Goal: Information Seeking & Learning: Learn about a topic

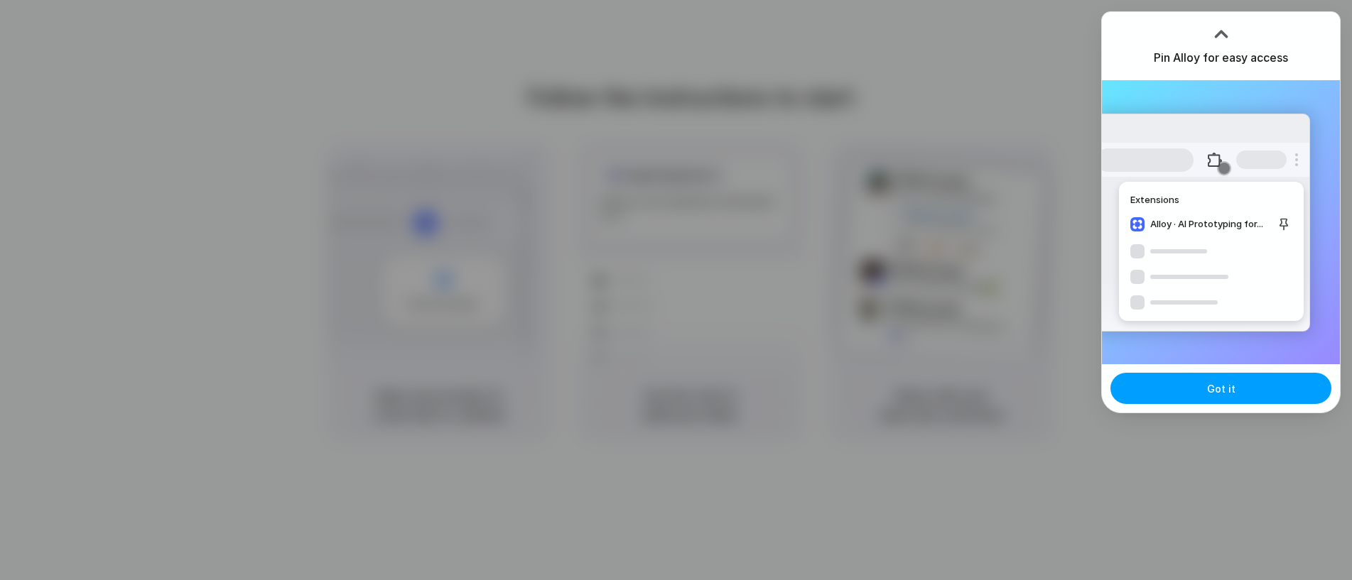
click at [1223, 394] on span "Got it" at bounding box center [1221, 389] width 28 height 15
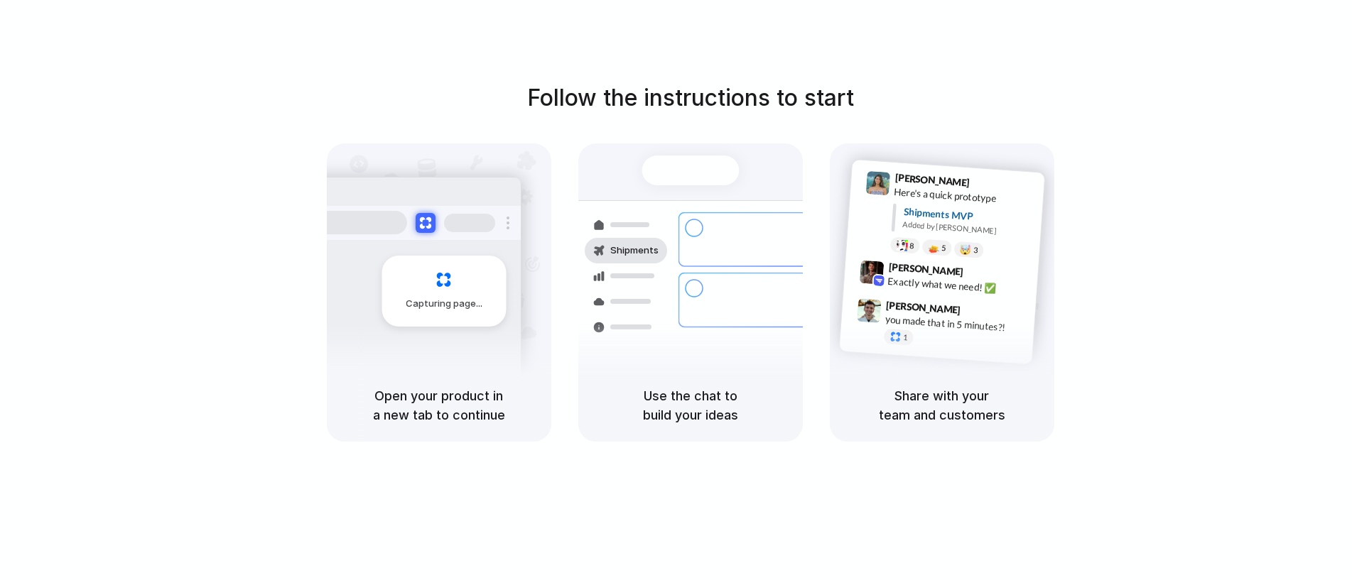
click at [458, 283] on div "Capturing page" at bounding box center [444, 291] width 124 height 71
click at [458, 284] on div "Capturing page" at bounding box center [444, 291] width 124 height 71
click at [487, 404] on h5 "Open your product in a new tab to continue" at bounding box center [439, 405] width 190 height 38
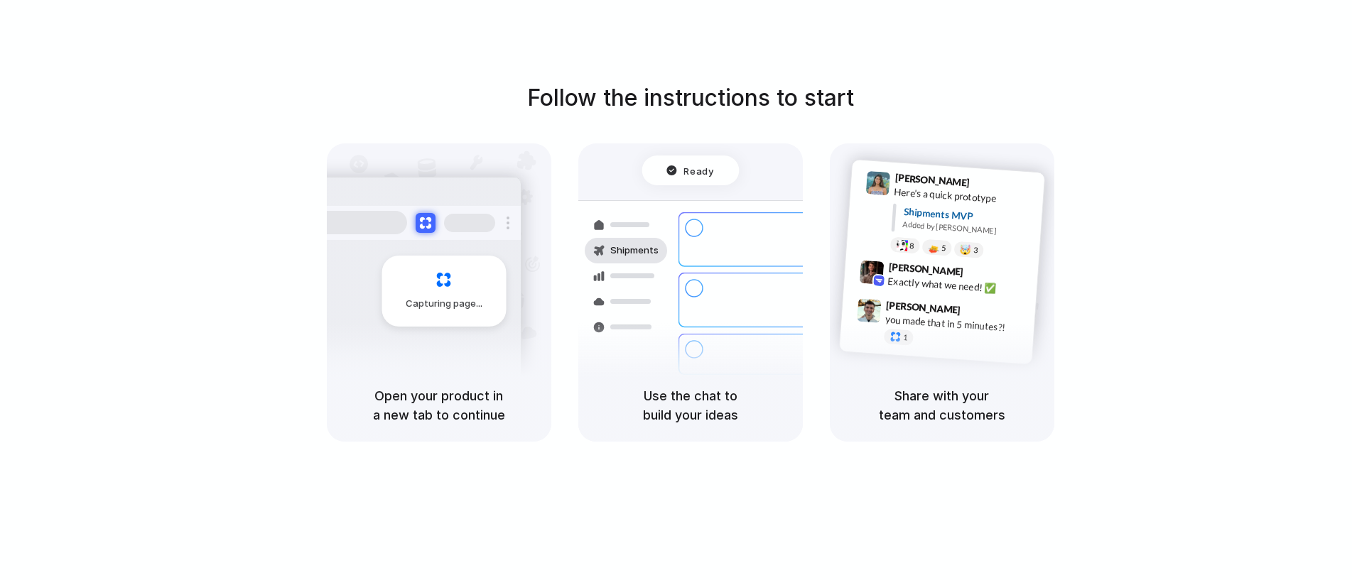
click at [487, 404] on h5 "Open your product in a new tab to continue" at bounding box center [439, 405] width 190 height 38
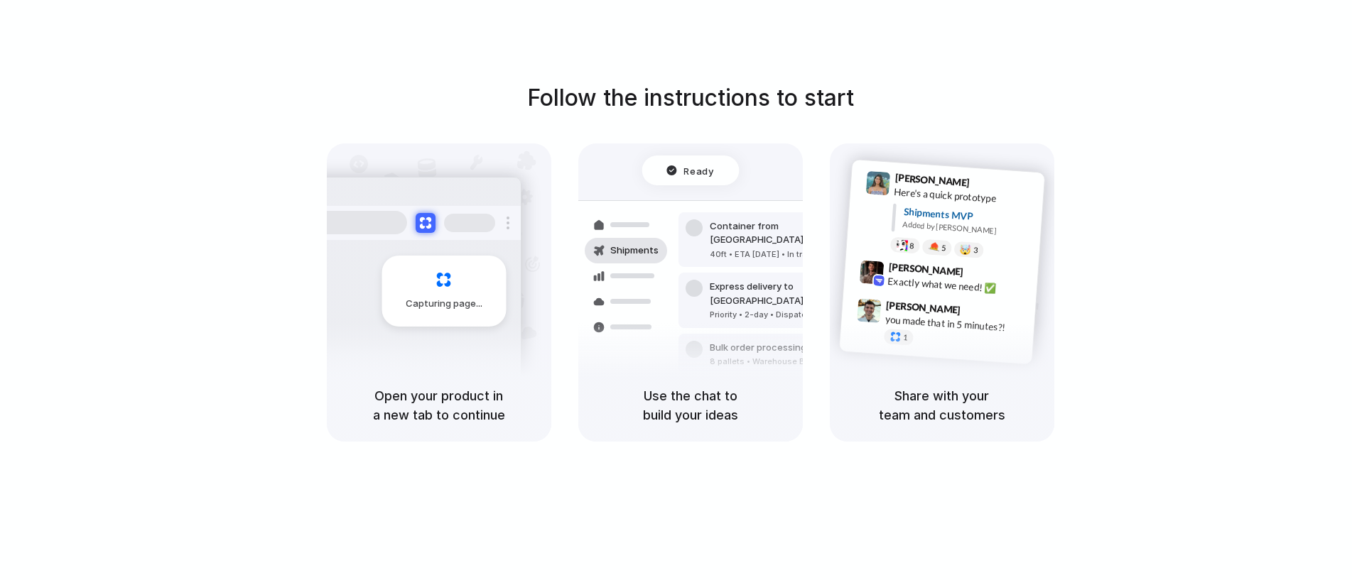
click at [483, 415] on h5 "Open your product in a new tab to continue" at bounding box center [439, 405] width 190 height 38
drag, startPoint x: 483, startPoint y: 415, endPoint x: 686, endPoint y: 170, distance: 317.9
click at [484, 414] on h5 "Open your product in a new tab to continue" at bounding box center [439, 405] width 190 height 38
click at [710, 103] on h1 "Follow the instructions to start" at bounding box center [690, 98] width 327 height 34
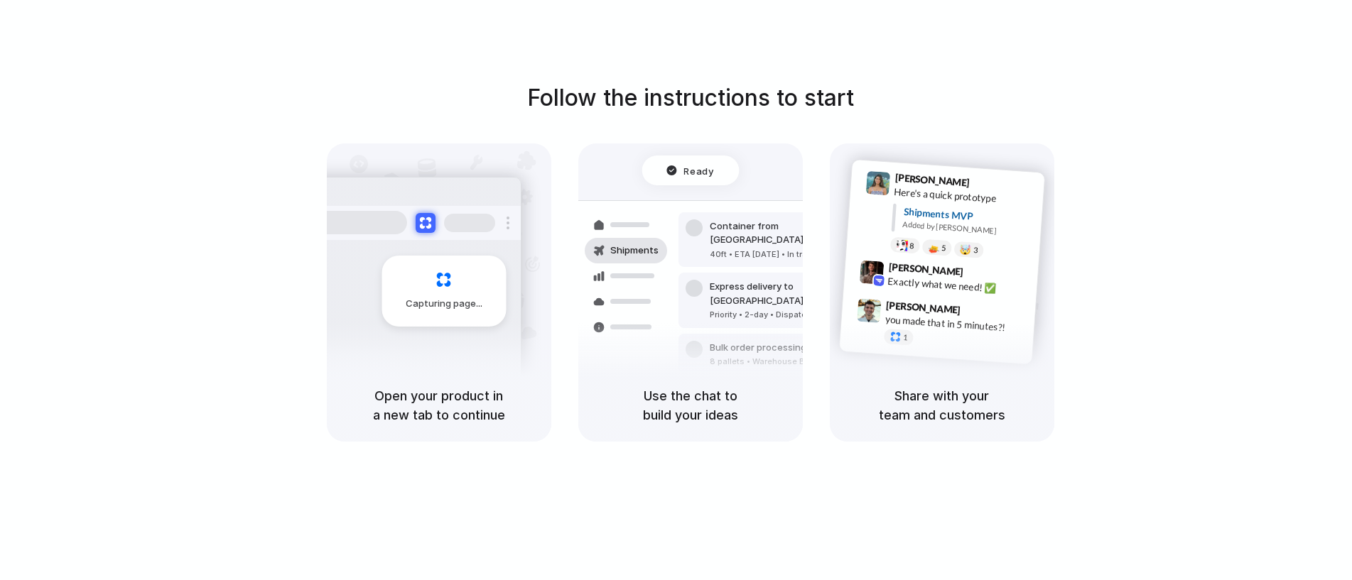
click at [710, 103] on h1 "Follow the instructions to start" at bounding box center [690, 98] width 327 height 34
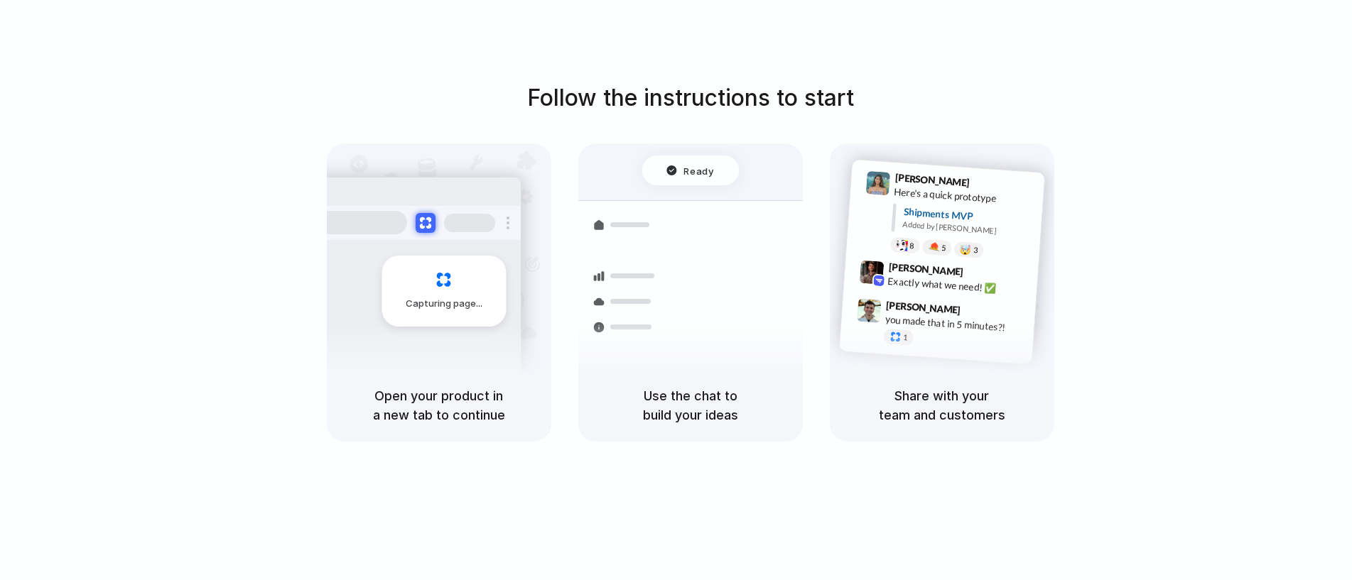
click at [811, 92] on h1 "Follow the instructions to start" at bounding box center [690, 98] width 327 height 34
drag, startPoint x: 919, startPoint y: 417, endPoint x: 815, endPoint y: 405, distance: 104.4
click at [918, 416] on h5 "Share with your team and customers" at bounding box center [942, 405] width 190 height 38
click at [683, 394] on h5 "Use the chat to build your ideas" at bounding box center [690, 405] width 190 height 38
click at [487, 247] on div "Capturing page" at bounding box center [414, 286] width 215 height 218
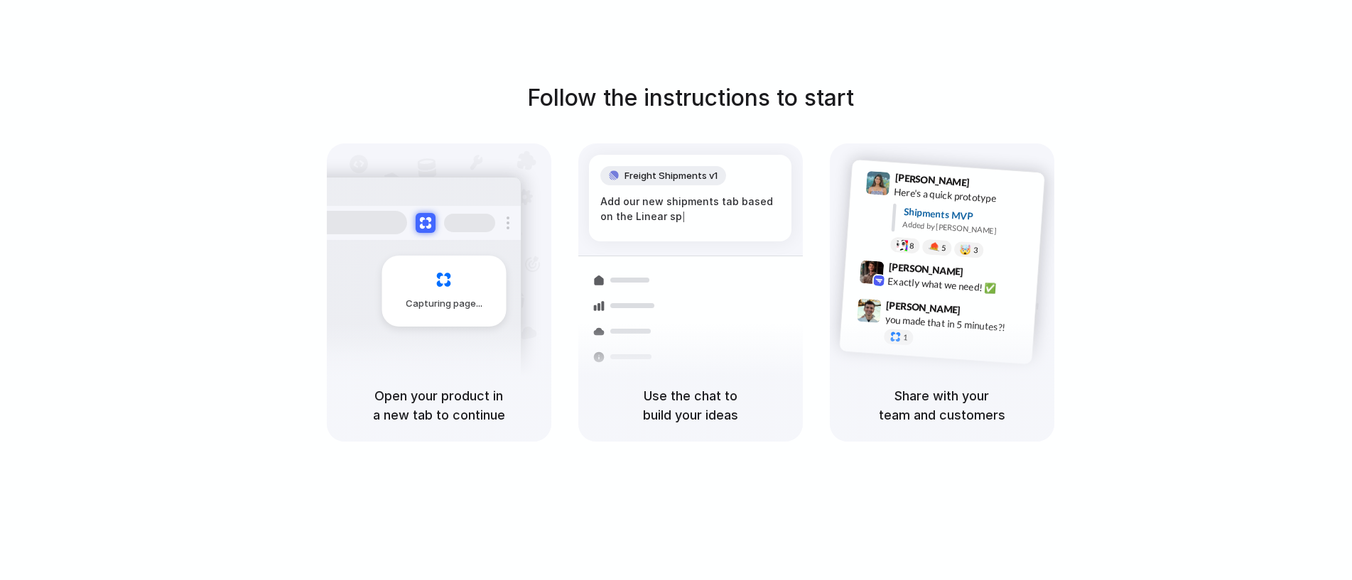
click at [486, 246] on div "Capturing page" at bounding box center [414, 286] width 215 height 218
click at [705, 409] on h5 "Use the chat to build your ideas" at bounding box center [690, 405] width 190 height 38
click at [706, 409] on h5 "Use the chat to build your ideas" at bounding box center [690, 405] width 190 height 38
drag, startPoint x: 706, startPoint y: 409, endPoint x: 664, endPoint y: 409, distance: 41.9
click at [705, 409] on h5 "Use the chat to build your ideas" at bounding box center [690, 405] width 190 height 38
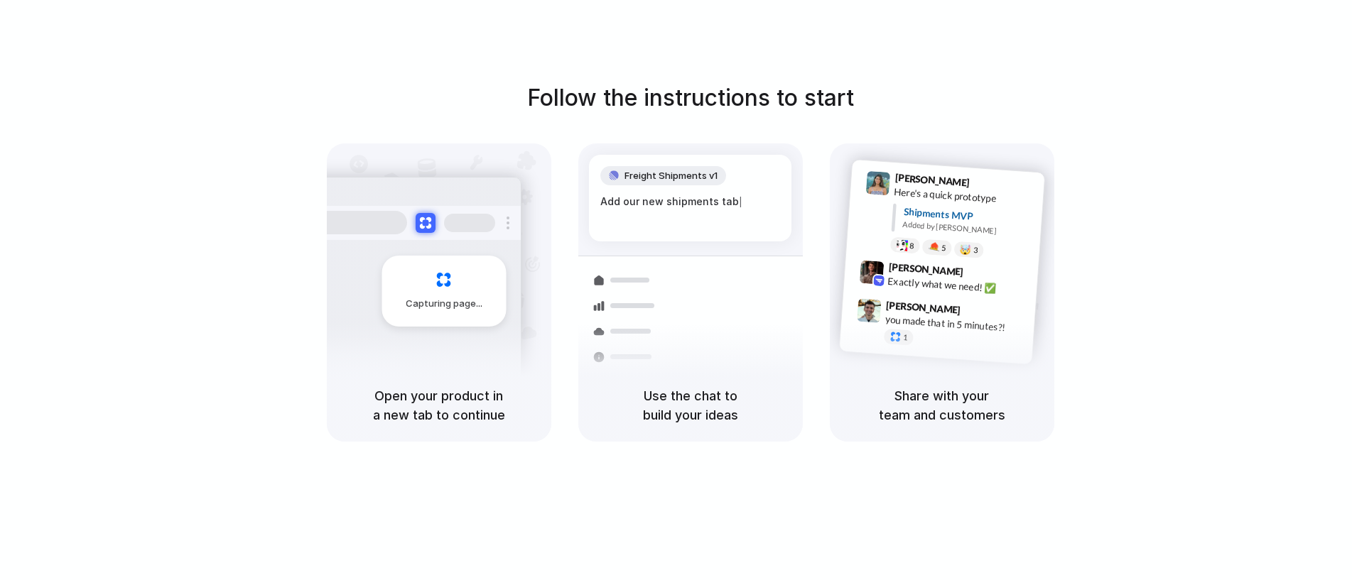
click at [433, 402] on h5 "Open your product in a new tab to continue" at bounding box center [439, 405] width 190 height 38
click at [676, 291] on div at bounding box center [676, 291] width 0 height 0
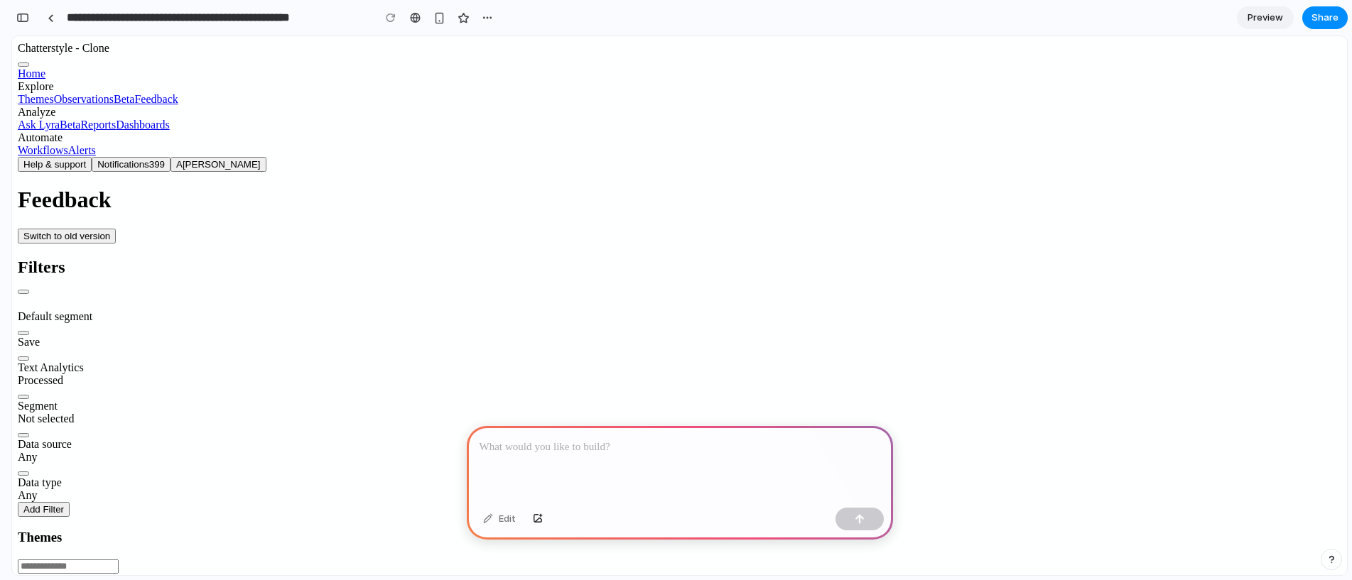
click at [593, 449] on p at bounding box center [680, 447] width 401 height 17
click at [54, 105] on span "Observations" at bounding box center [84, 99] width 60 height 12
click at [134, 105] on icon "Feedback" at bounding box center [134, 99] width 0 height 12
type input "*******"
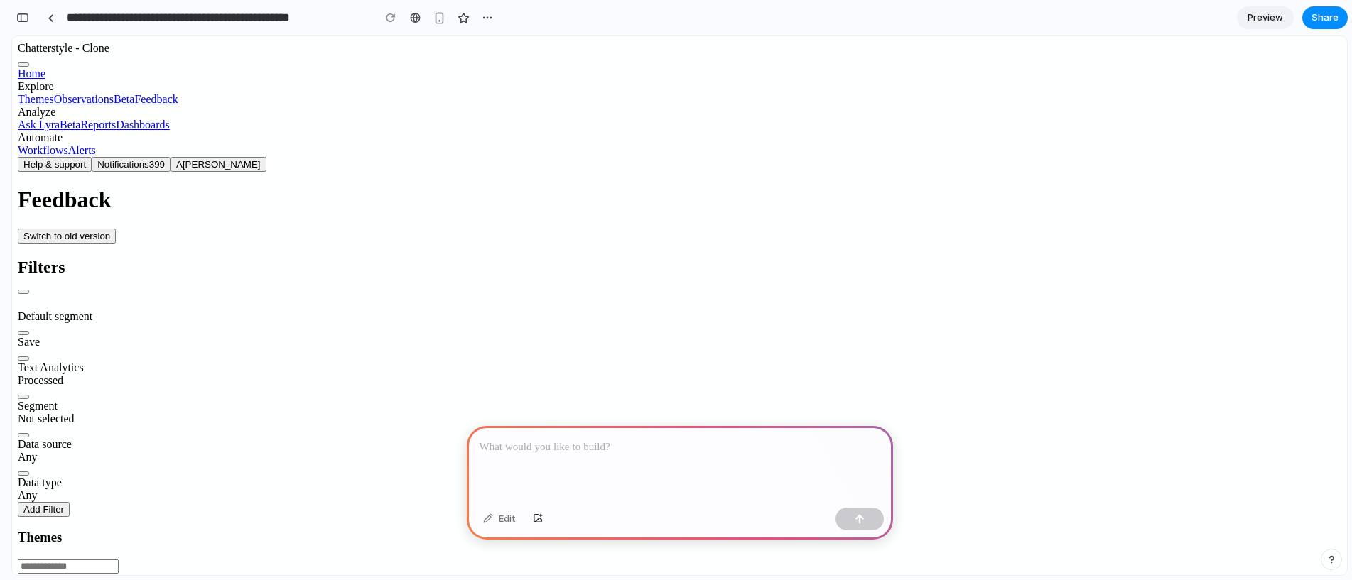
click at [467, 187] on h1 "Feedback" at bounding box center [680, 200] width 1324 height 26
click at [1268, 18] on span "Preview" at bounding box center [1266, 18] width 36 height 14
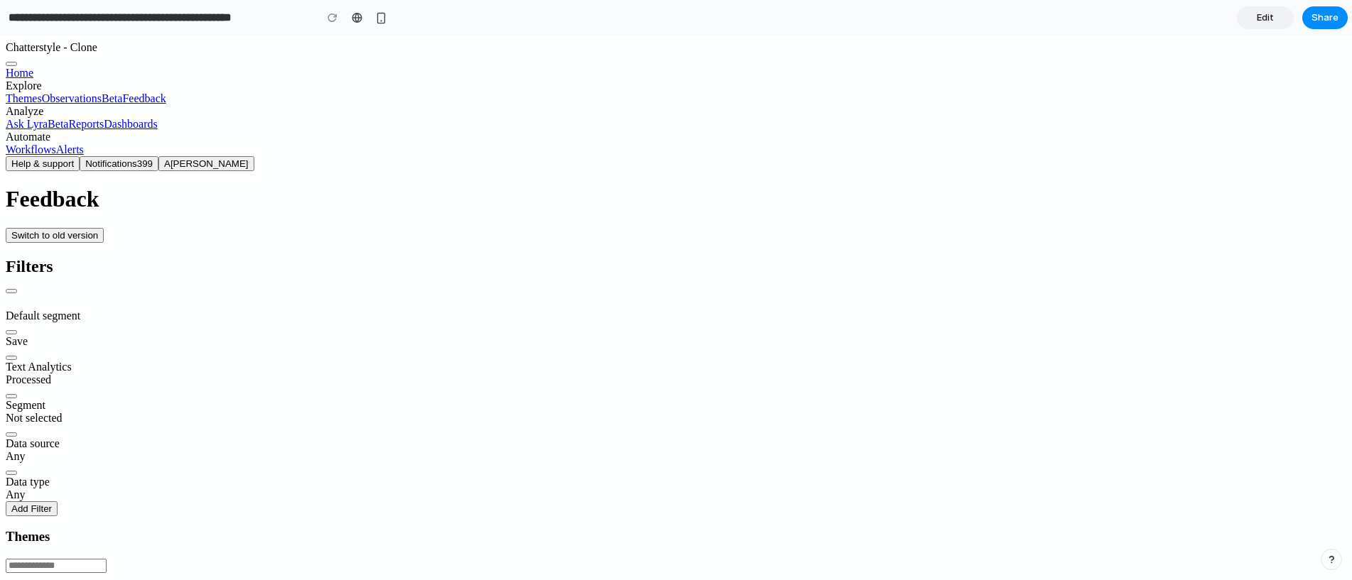
type input "*"
click at [459, 186] on header "Feedback Switch to old version" at bounding box center [676, 214] width 1341 height 56
click at [17, 289] on button "Hide filter panel" at bounding box center [11, 291] width 11 height 4
drag, startPoint x: 239, startPoint y: 114, endPoint x: 367, endPoint y: 370, distance: 286.0
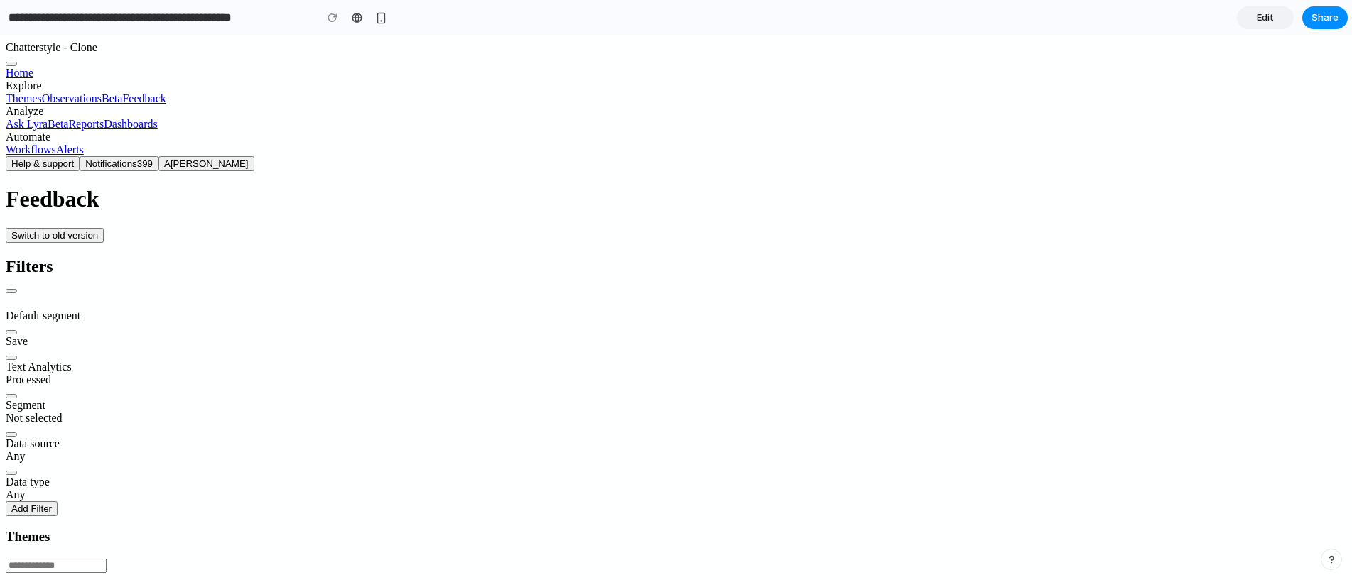
click at [17, 289] on button "Hide filter panel" at bounding box center [11, 291] width 11 height 4
click at [337, 186] on header "Feedback Switch to old version" at bounding box center [676, 214] width 1341 height 56
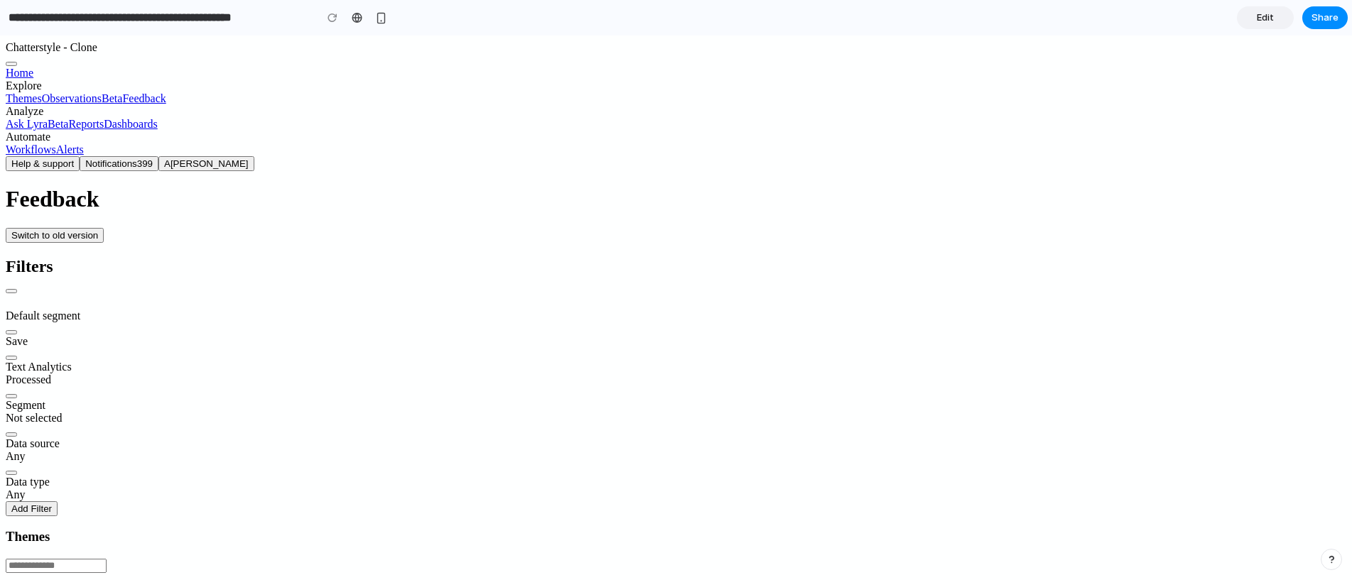
click at [166, 186] on h1 "Feedback" at bounding box center [676, 199] width 1341 height 26
drag, startPoint x: 166, startPoint y: 59, endPoint x: 192, endPoint y: 54, distance: 26.1
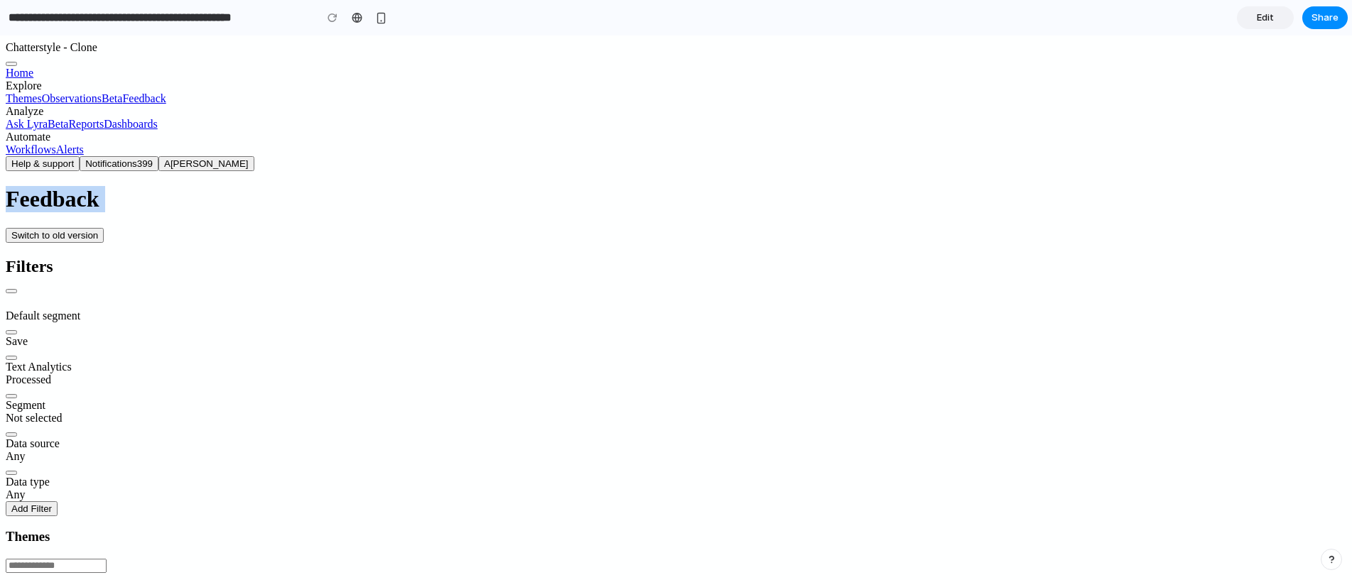
click at [166, 186] on h1 "Feedback" at bounding box center [676, 199] width 1341 height 26
click at [359, 186] on header "Feedback Switch to old version" at bounding box center [676, 214] width 1341 height 56
drag, startPoint x: 410, startPoint y: 117, endPoint x: 272, endPoint y: 117, distance: 137.8
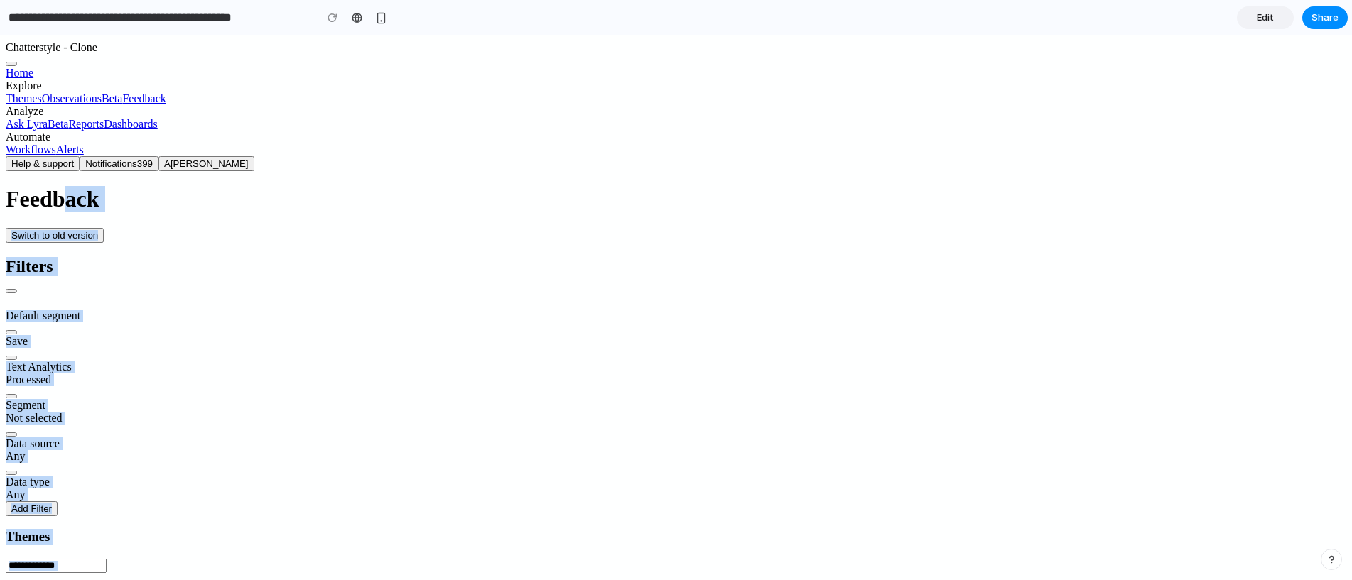
drag, startPoint x: 103, startPoint y: 55, endPoint x: 310, endPoint y: 102, distance: 212.8
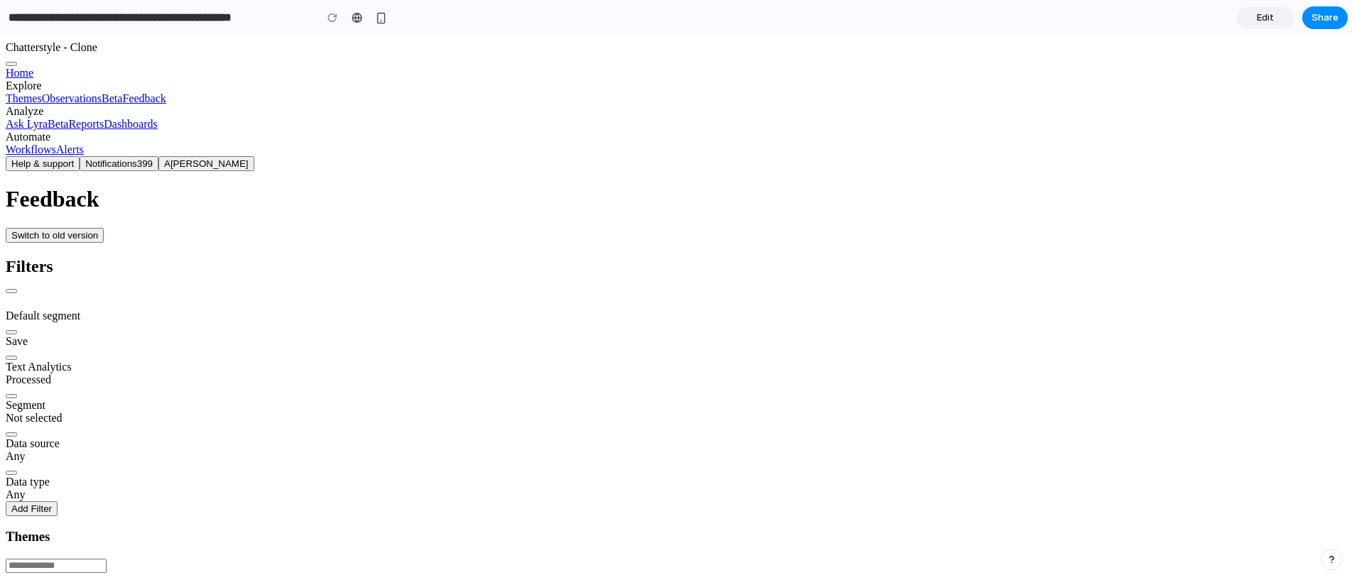
drag, startPoint x: 340, startPoint y: 106, endPoint x: 324, endPoint y: 121, distance: 21.6
type input "**********"
click at [17, 289] on button "Hide filter panel" at bounding box center [11, 291] width 11 height 4
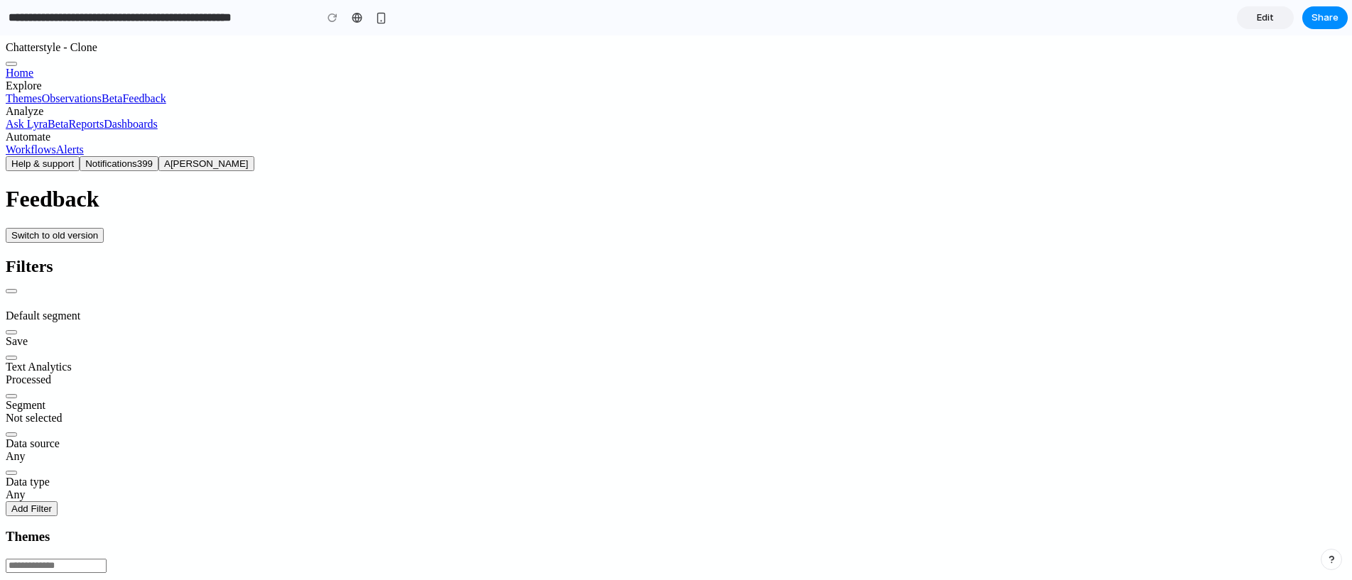
click at [17, 289] on button "Hide filter panel" at bounding box center [11, 291] width 11 height 4
drag, startPoint x: 243, startPoint y: 121, endPoint x: 279, endPoint y: 129, distance: 37.1
click at [17, 289] on button "Hide filter panel" at bounding box center [11, 291] width 11 height 4
click at [236, 335] on div "Save" at bounding box center [676, 341] width 1341 height 13
click at [181, 310] on div "Default segment Save Text Analytics Processed Segment Not selected Data source …" at bounding box center [676, 413] width 1341 height 207
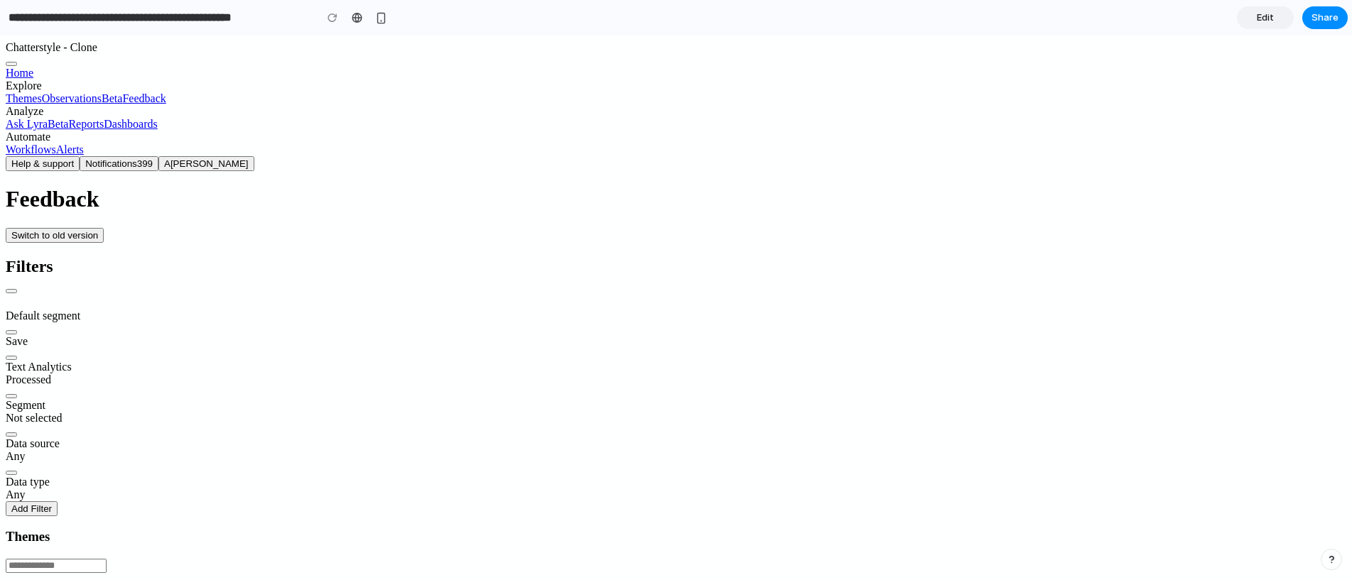
click at [176, 412] on div "Not selected" at bounding box center [676, 418] width 1341 height 13
click at [167, 425] on div "Data source Any" at bounding box center [676, 444] width 1341 height 38
click at [170, 310] on div "Default segment Save Text Analytics Processed Segment Not selected Data source …" at bounding box center [676, 413] width 1341 height 207
drag, startPoint x: 171, startPoint y: 298, endPoint x: 161, endPoint y: 298, distance: 9.2
click at [170, 463] on div "Data type Any" at bounding box center [676, 482] width 1341 height 38
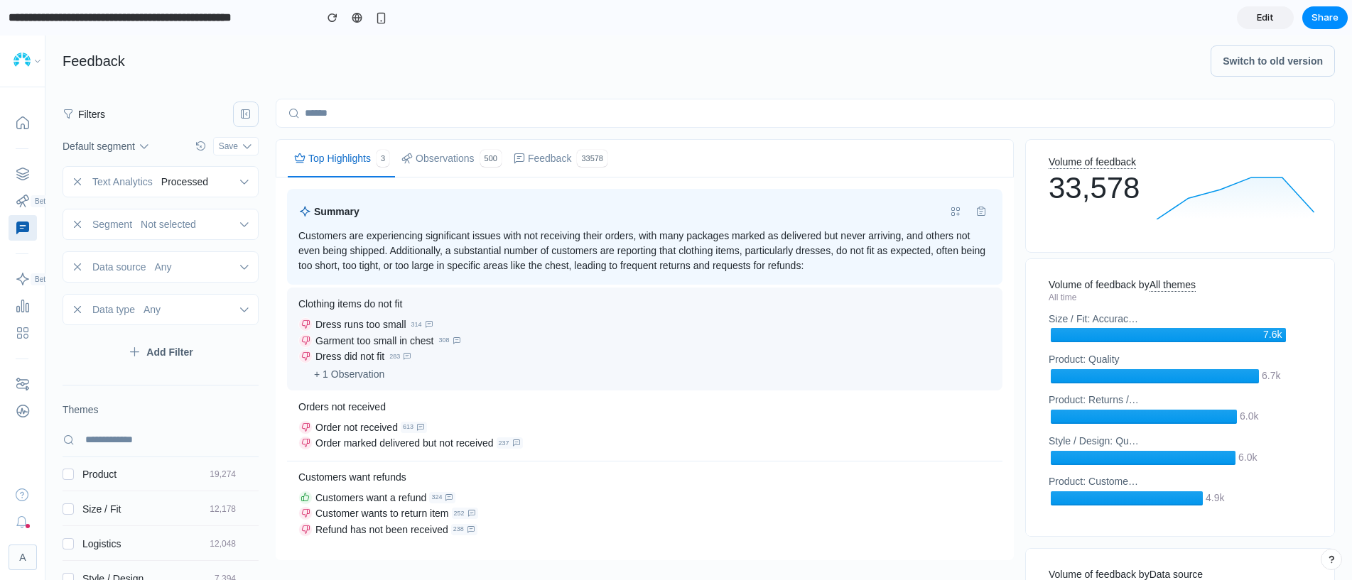
click at [357, 313] on div "Clothing items do not fit Dress runs too small 314 Garment too small in chest 3…" at bounding box center [644, 339] width 715 height 103
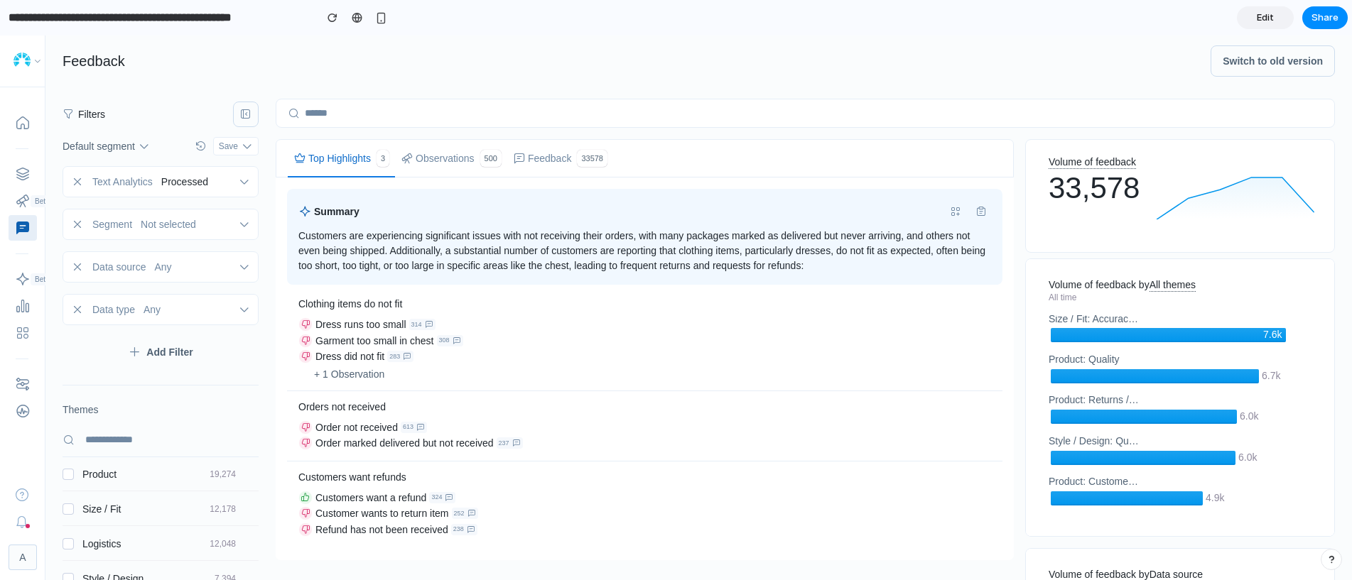
drag, startPoint x: 518, startPoint y: 453, endPoint x: 940, endPoint y: 184, distance: 500.6
click at [517, 453] on li "Order marked delivered but not received 237" at bounding box center [644, 444] width 693 height 16
click at [1277, 19] on link "Edit" at bounding box center [1265, 17] width 57 height 23
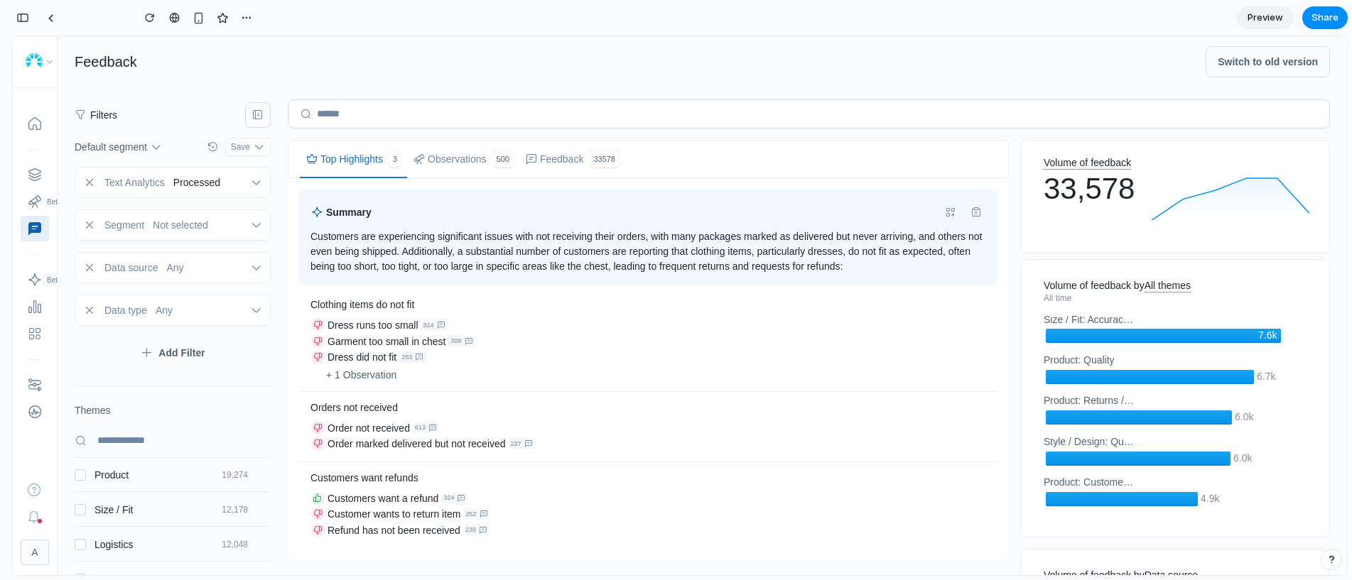
scroll to position [0, 13]
drag, startPoint x: 369, startPoint y: 111, endPoint x: 361, endPoint y: 110, distance: 7.8
click at [369, 111] on input "text" at bounding box center [808, 114] width 1041 height 28
type input "****"
click at [46, 198] on span "Beta" at bounding box center [54, 202] width 23 height 12
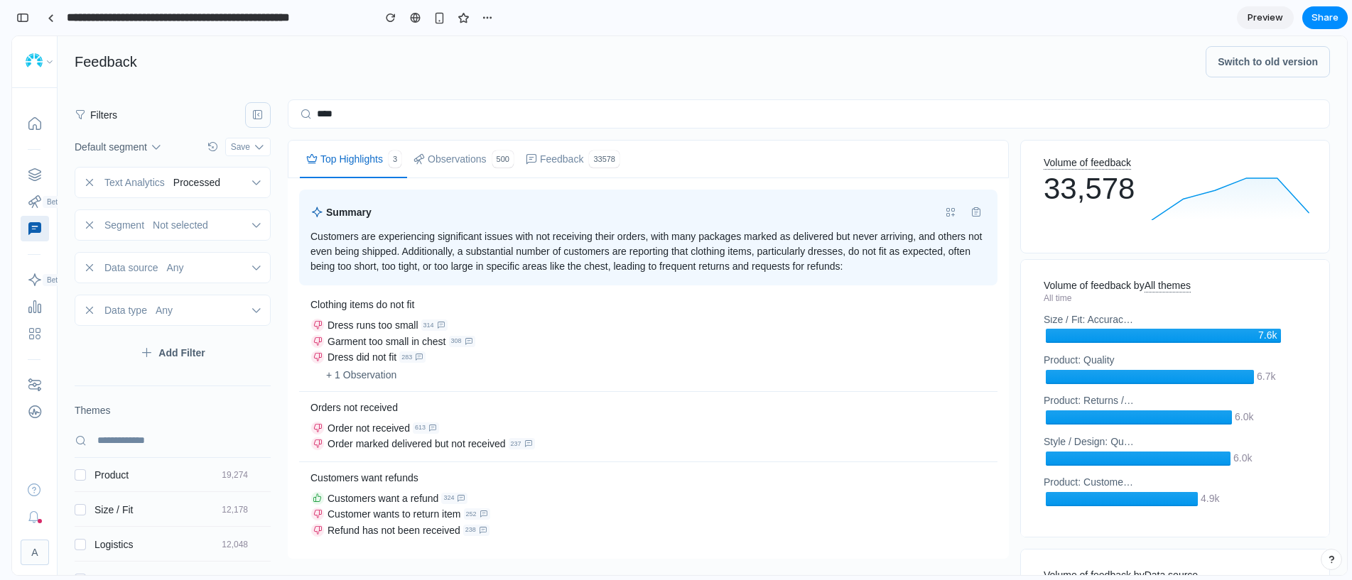
click at [54, 62] on div at bounding box center [90, 61] width 156 height 51
click at [42, 64] on div at bounding box center [90, 61] width 156 height 51
click at [882, 85] on header "Feedback Switch to old version" at bounding box center [703, 62] width 1290 height 52
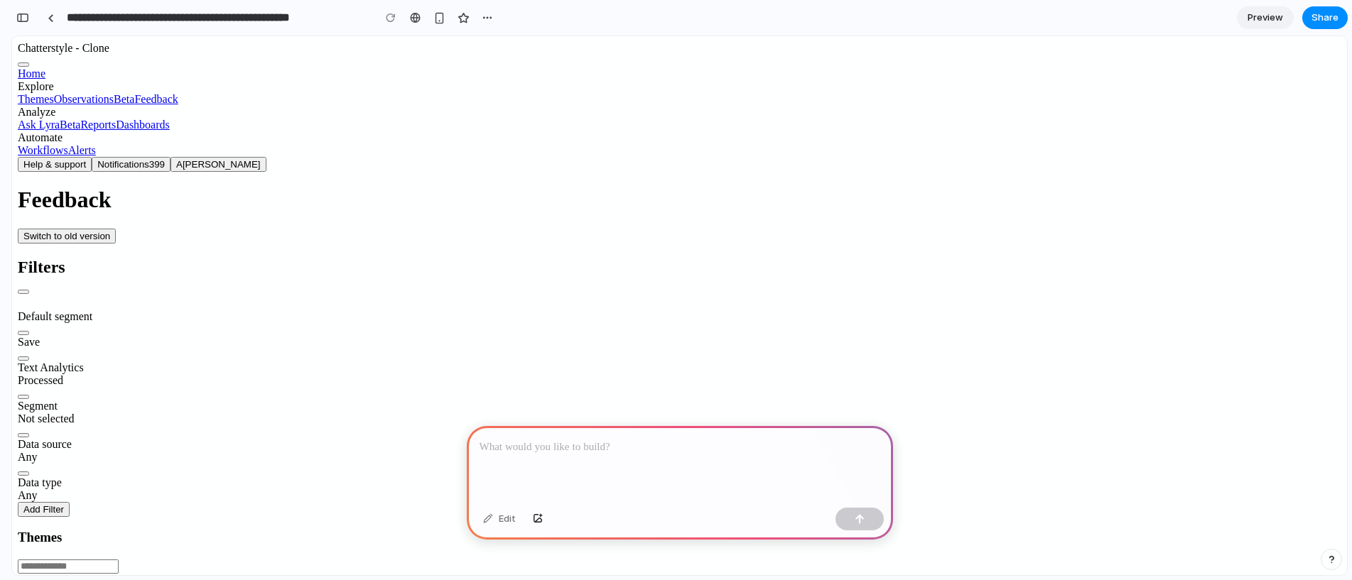
click at [552, 439] on p at bounding box center [680, 447] width 401 height 17
drag, startPoint x: 1152, startPoint y: 284, endPoint x: 1164, endPoint y: 266, distance: 21.1
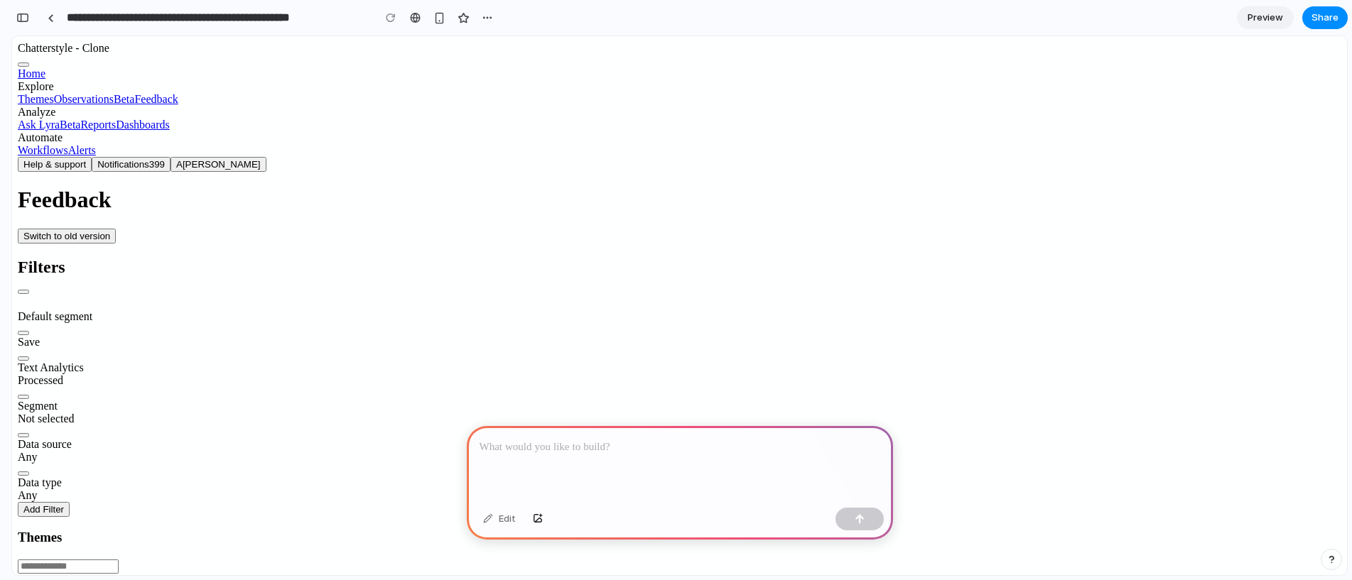
drag, startPoint x: 1187, startPoint y: 198, endPoint x: 897, endPoint y: 202, distance: 289.9
click at [182, 374] on div "Processed" at bounding box center [680, 380] width 1324 height 13
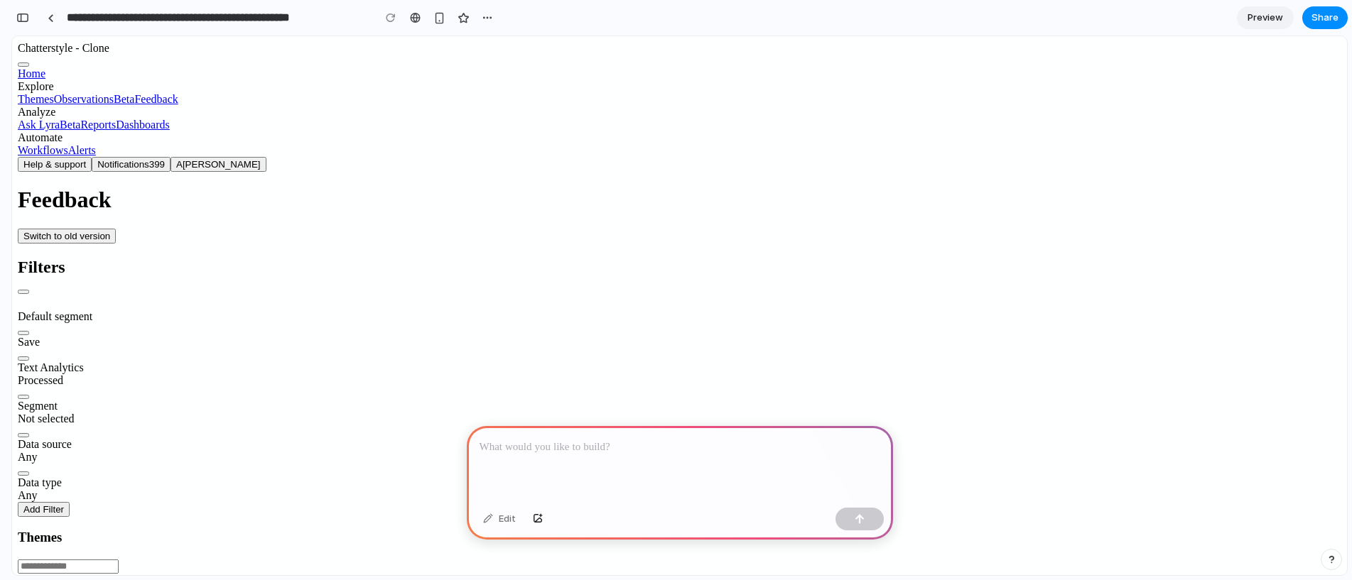
click at [172, 413] on div "Not selected" at bounding box center [680, 419] width 1324 height 13
click at [195, 426] on div "Data source Any" at bounding box center [680, 445] width 1324 height 38
click at [209, 464] on div "Data type Any" at bounding box center [680, 483] width 1324 height 38
click at [134, 310] on div "Default segment" at bounding box center [680, 316] width 1324 height 13
click at [86, 258] on div "Filters Default segment Save Text Analytics Processed Segment Not selected Data…" at bounding box center [680, 575] width 1324 height 634
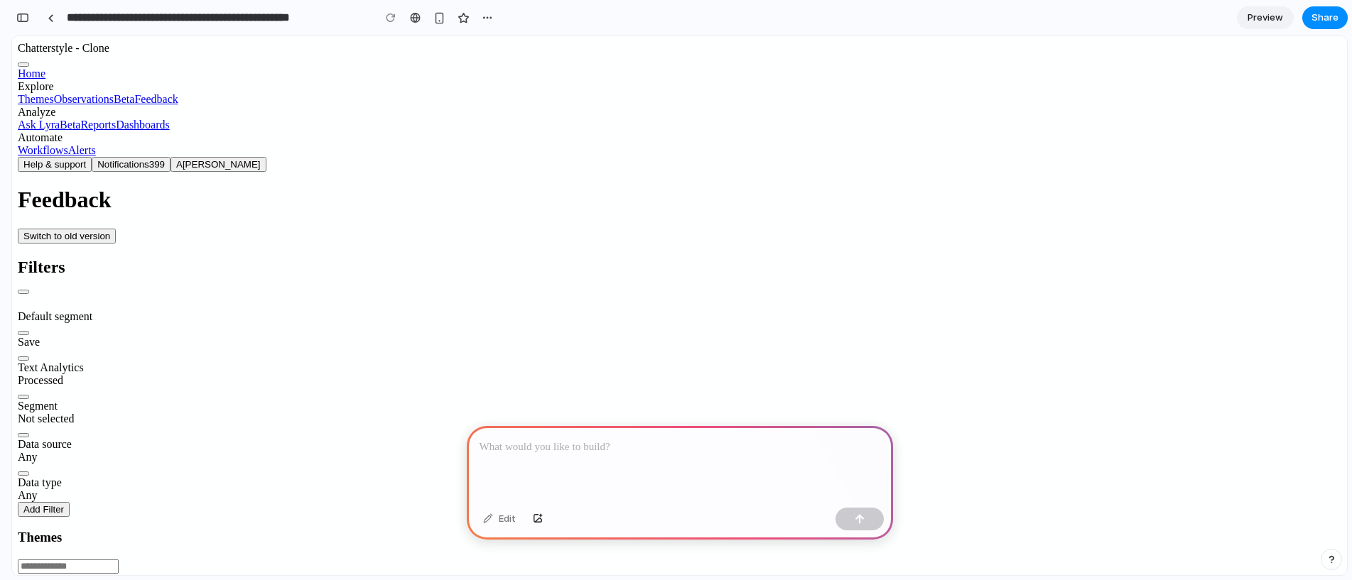
click at [282, 258] on div at bounding box center [680, 258] width 1324 height 0
click at [29, 290] on button "Hide filter panel" at bounding box center [23, 292] width 11 height 4
drag, startPoint x: 80, startPoint y: 127, endPoint x: 80, endPoint y: 137, distance: 10.0
click at [80, 580] on div at bounding box center [693, 585] width 1295 height 0
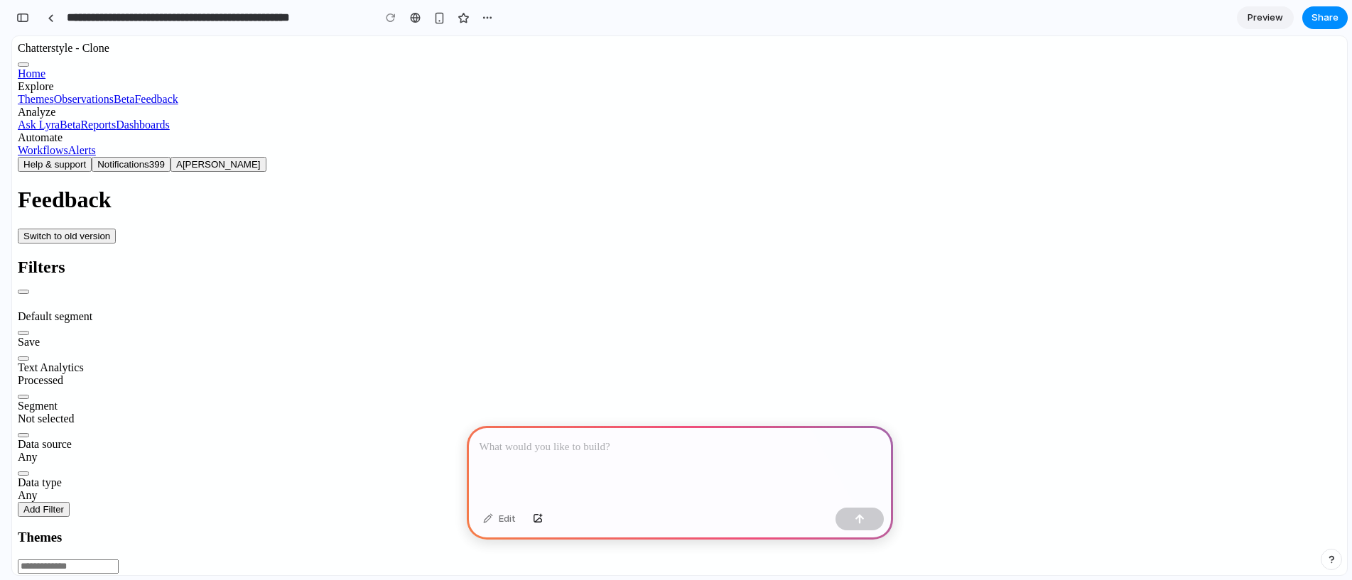
click at [46, 580] on span at bounding box center [46, 585] width 0 height 0
drag, startPoint x: 80, startPoint y: 138, endPoint x: 77, endPoint y: 158, distance: 20.9
click at [46, 580] on span at bounding box center [46, 585] width 0 height 0
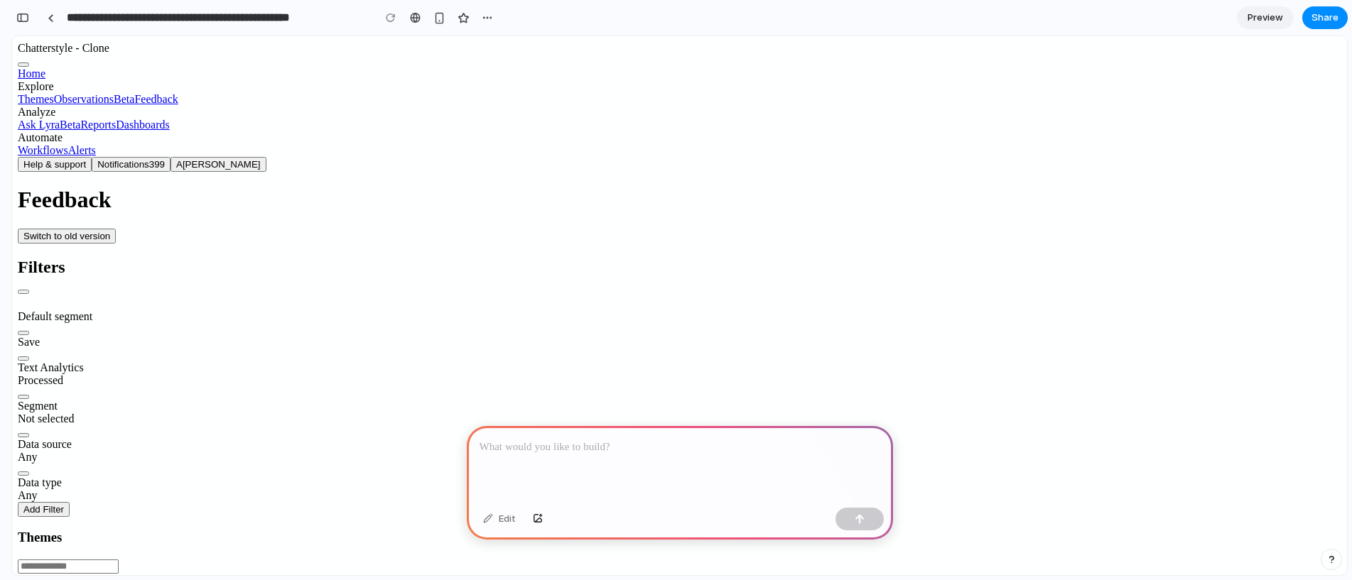
scroll to position [0, 0]
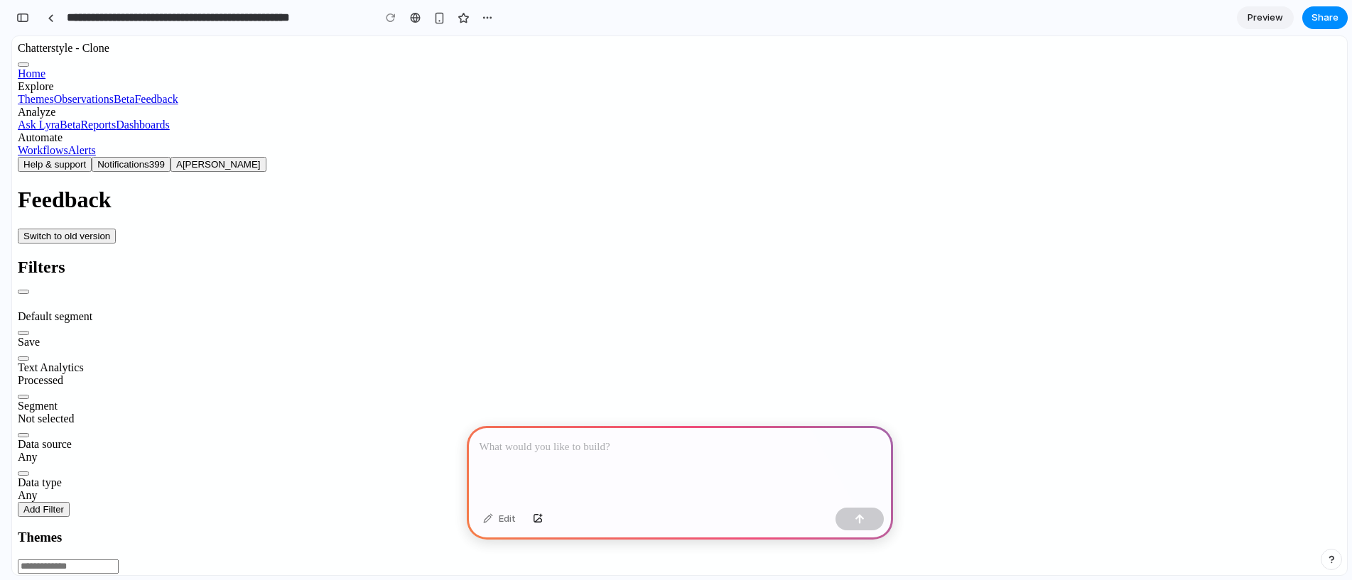
drag, startPoint x: 440, startPoint y: 233, endPoint x: 485, endPoint y: 229, distance: 45.6
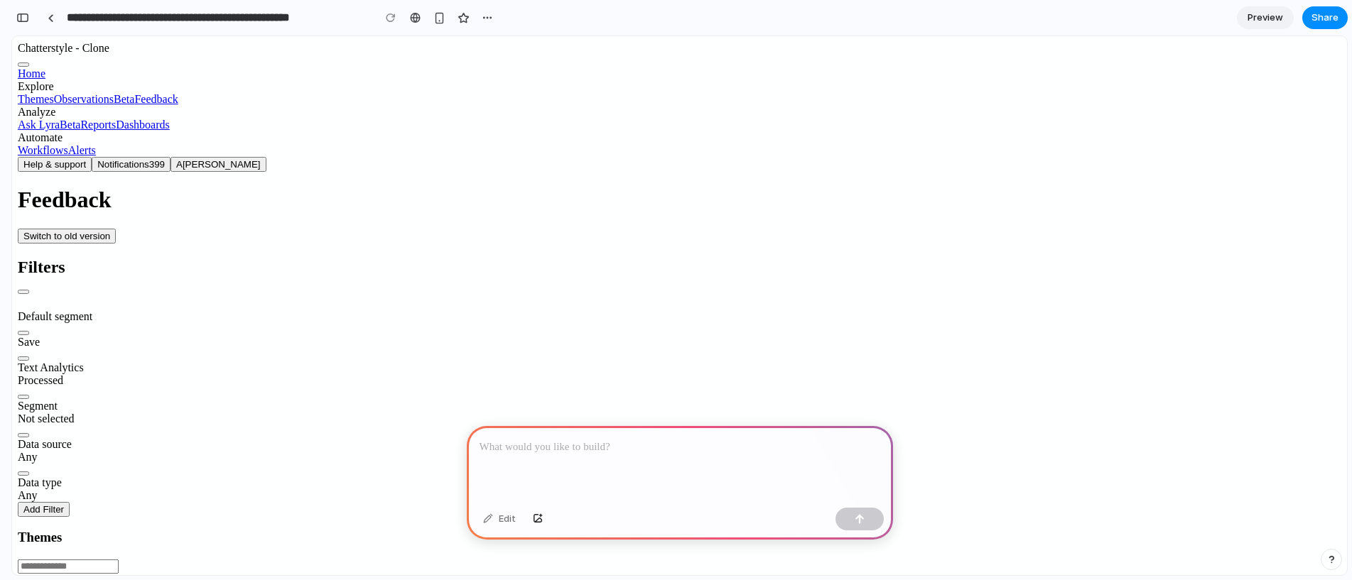
click at [532, 440] on p at bounding box center [680, 447] width 401 height 17
click at [512, 439] on p at bounding box center [680, 447] width 401 height 17
click at [98, 310] on div "Default segment" at bounding box center [680, 316] width 1324 height 13
click at [99, 310] on div "Default segment" at bounding box center [680, 316] width 1324 height 13
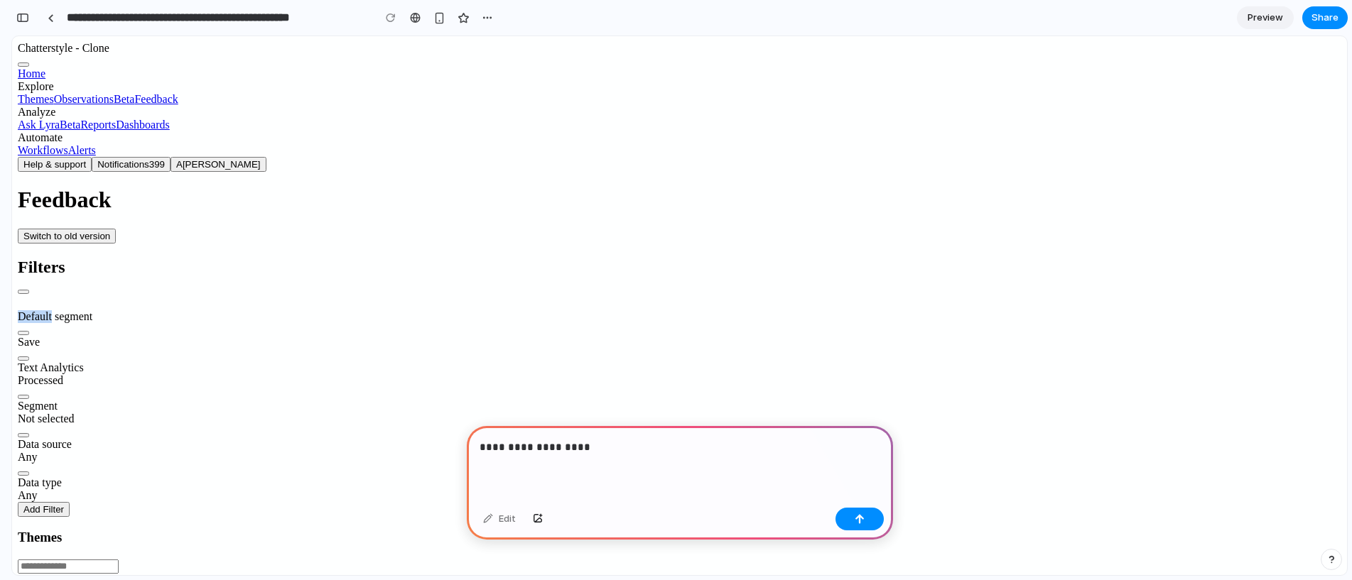
click at [99, 310] on div "Default segment" at bounding box center [680, 316] width 1324 height 13
click at [125, 310] on div "Default segment" at bounding box center [680, 316] width 1324 height 13
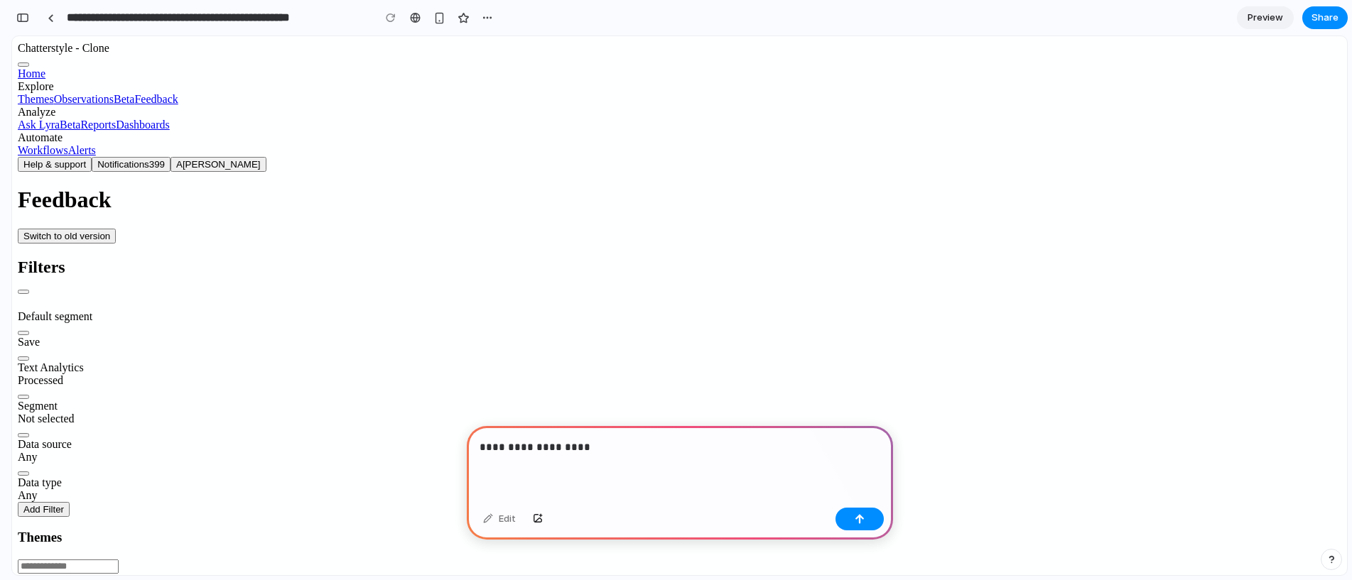
click at [18, 323] on icon "Select a segment" at bounding box center [18, 323] width 0 height 0
drag, startPoint x: 595, startPoint y: 467, endPoint x: 620, endPoint y: 448, distance: 32.4
click at [596, 467] on div "**********" at bounding box center [680, 464] width 426 height 76
click at [23, 333] on icon "Reset" at bounding box center [23, 333] width 0 height 0
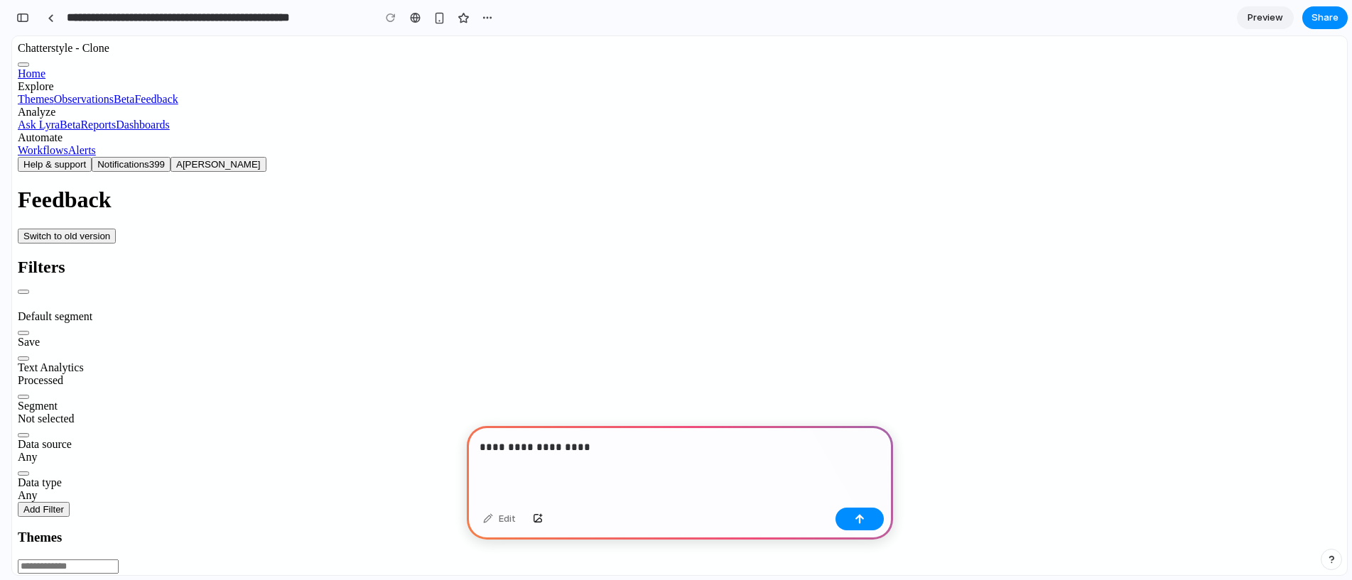
click at [610, 449] on p "**********" at bounding box center [677, 447] width 395 height 17
click at [661, 455] on div at bounding box center [680, 464] width 426 height 76
drag, startPoint x: 581, startPoint y: 166, endPoint x: 450, endPoint y: 163, distance: 130.7
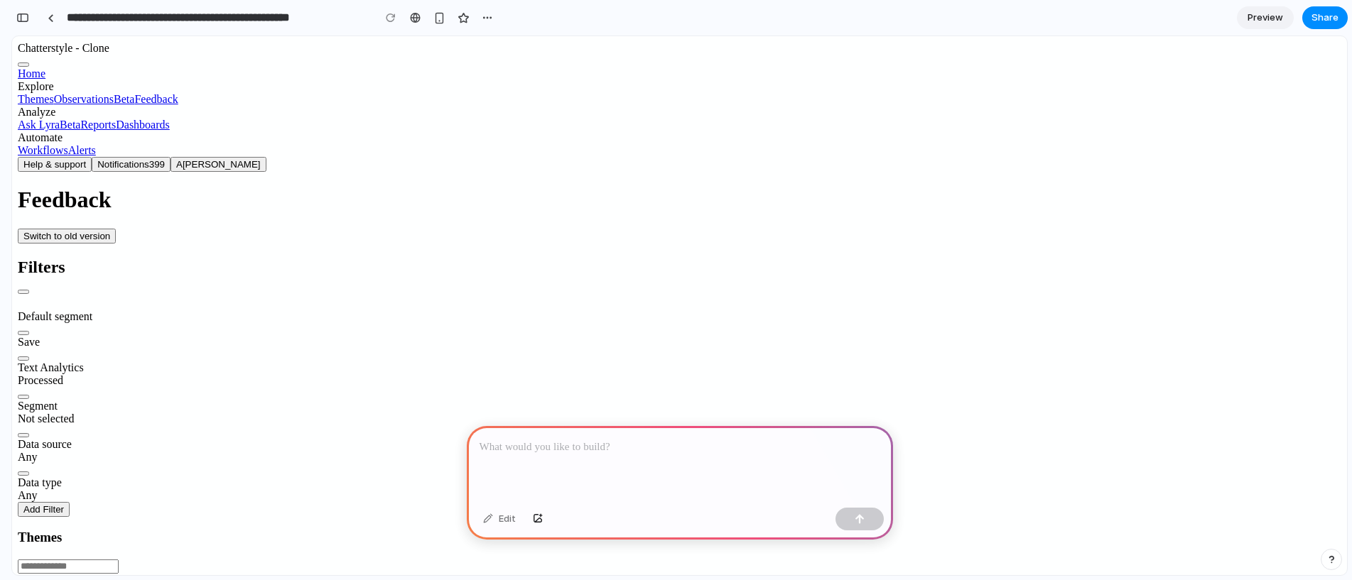
drag, startPoint x: 450, startPoint y: 163, endPoint x: 655, endPoint y: 150, distance: 205.8
click at [127, 310] on div "Default segment" at bounding box center [680, 316] width 1324 height 13
click at [75, 258] on div "Filters Default segment Save Text Analytics Processed Segment Not selected Data…" at bounding box center [680, 575] width 1324 height 634
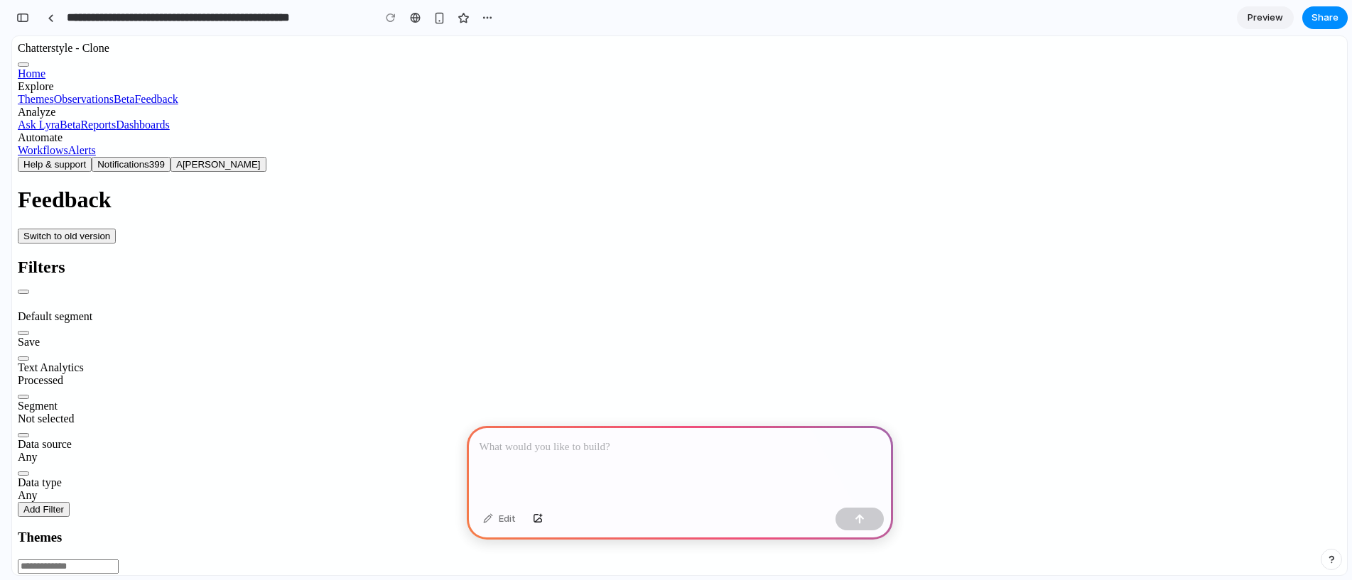
click at [29, 290] on button "Hide filter panel" at bounding box center [23, 292] width 11 height 4
click at [567, 455] on div at bounding box center [680, 464] width 426 height 76
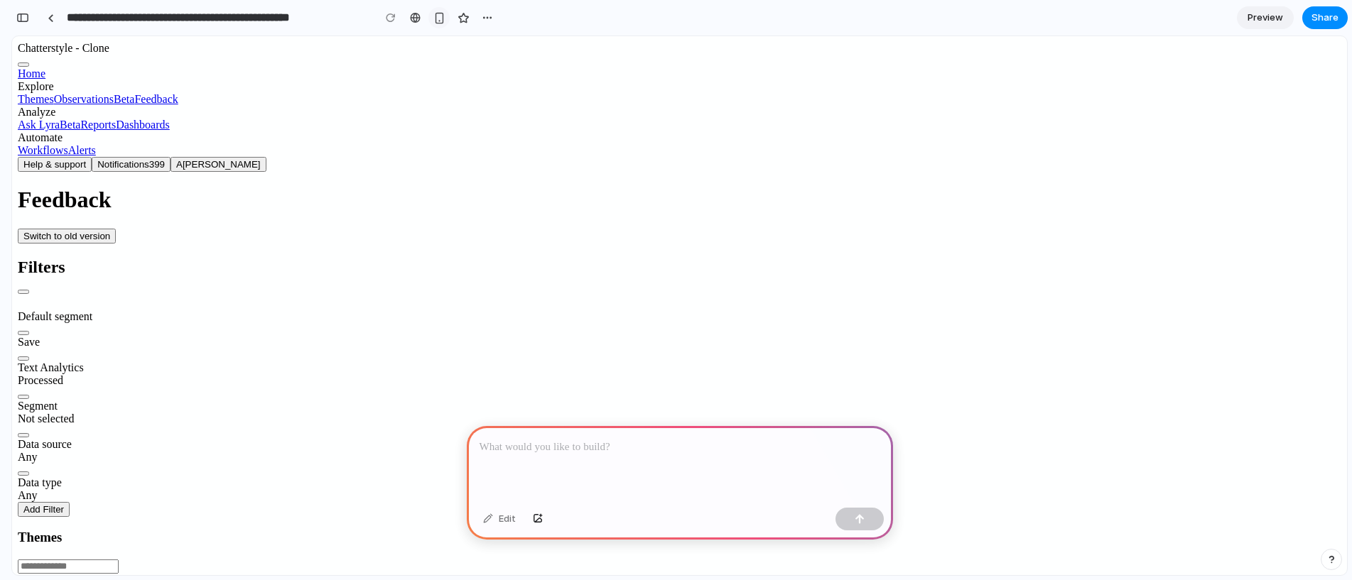
click at [434, 22] on div "button" at bounding box center [439, 18] width 12 height 12
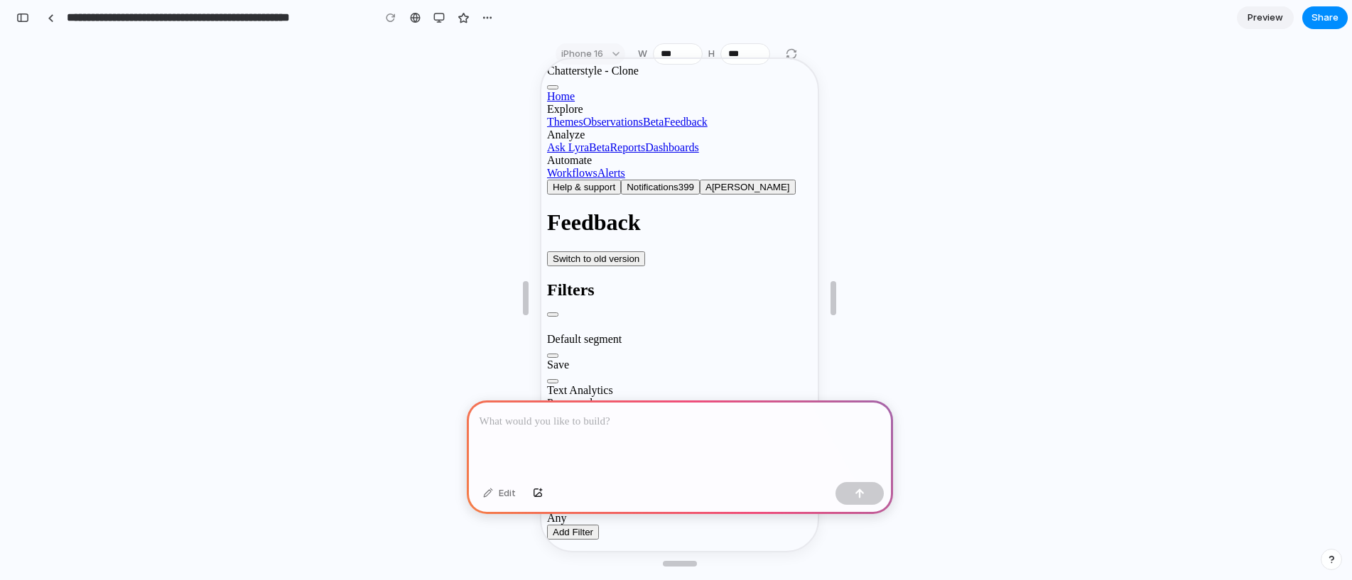
click at [638, 252] on span "Switch to old version" at bounding box center [594, 257] width 87 height 11
click at [557, 311] on button "Hide filter panel" at bounding box center [551, 313] width 11 height 4
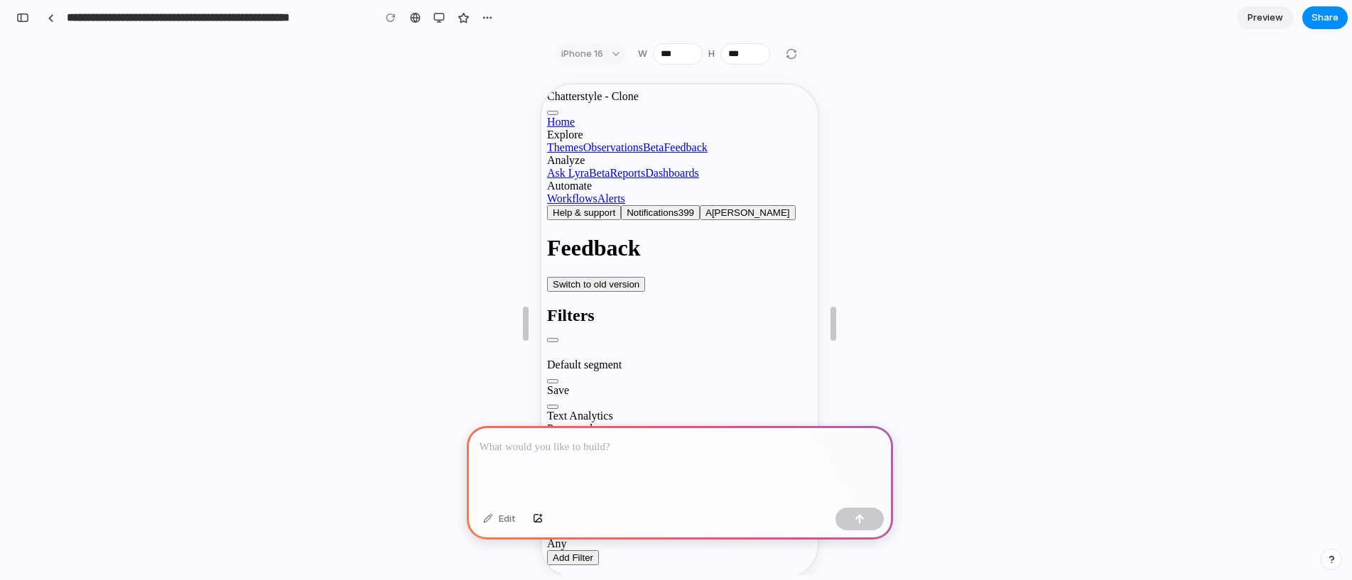
click at [573, 48] on div "iPhone 16" at bounding box center [591, 53] width 70 height 21
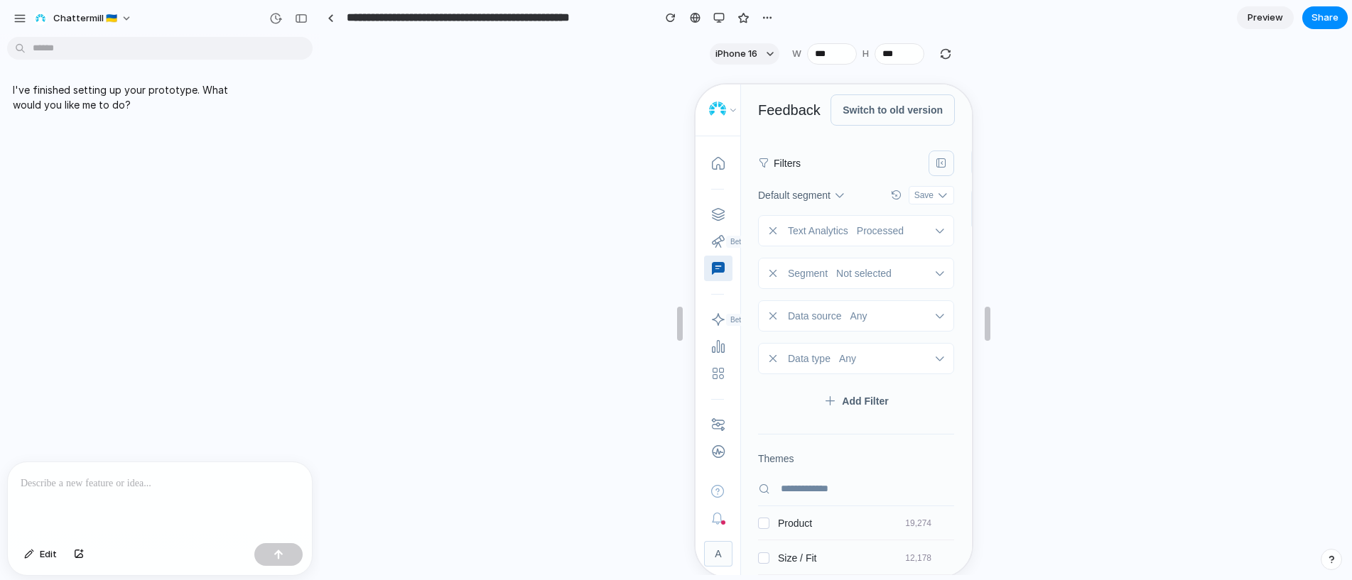
click at [198, 467] on div at bounding box center [160, 500] width 304 height 75
